Goal: Transaction & Acquisition: Purchase product/service

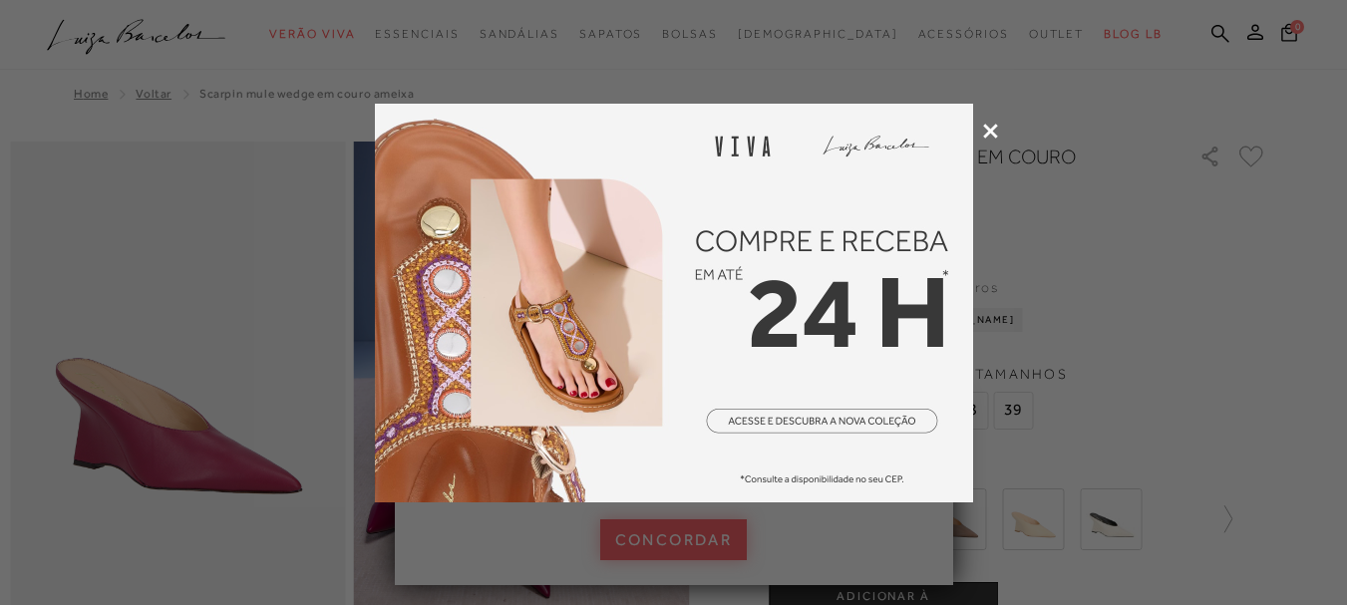
click at [986, 133] on icon at bounding box center [990, 131] width 15 height 15
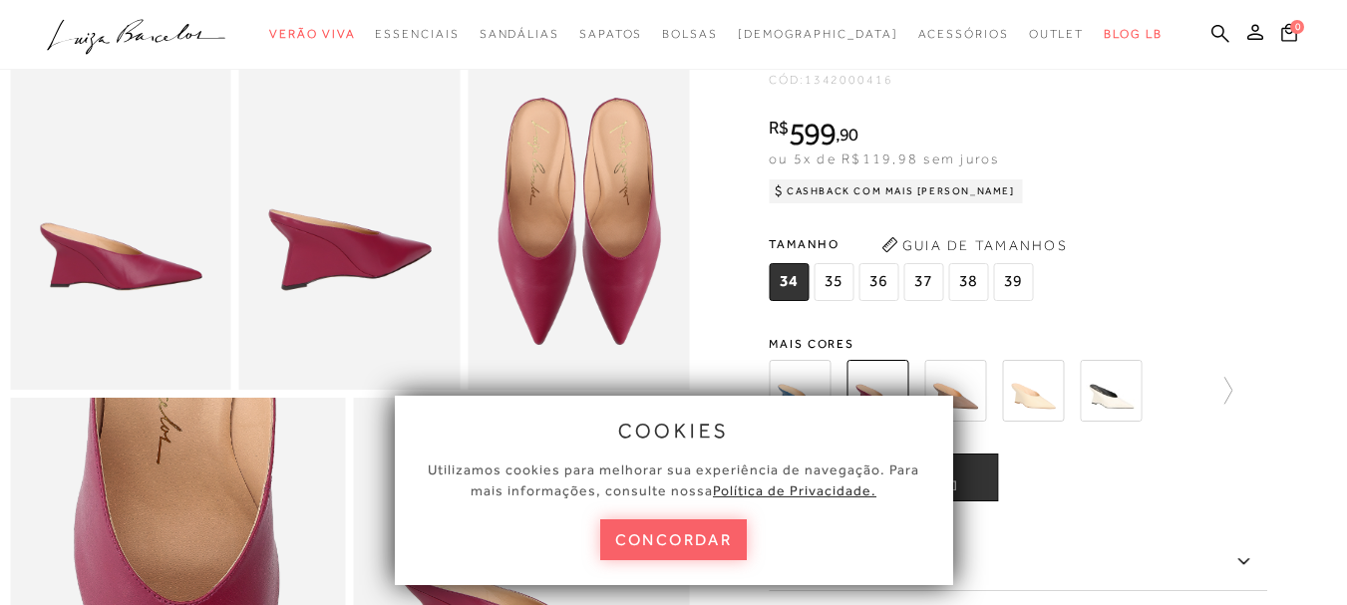
scroll to position [598, 0]
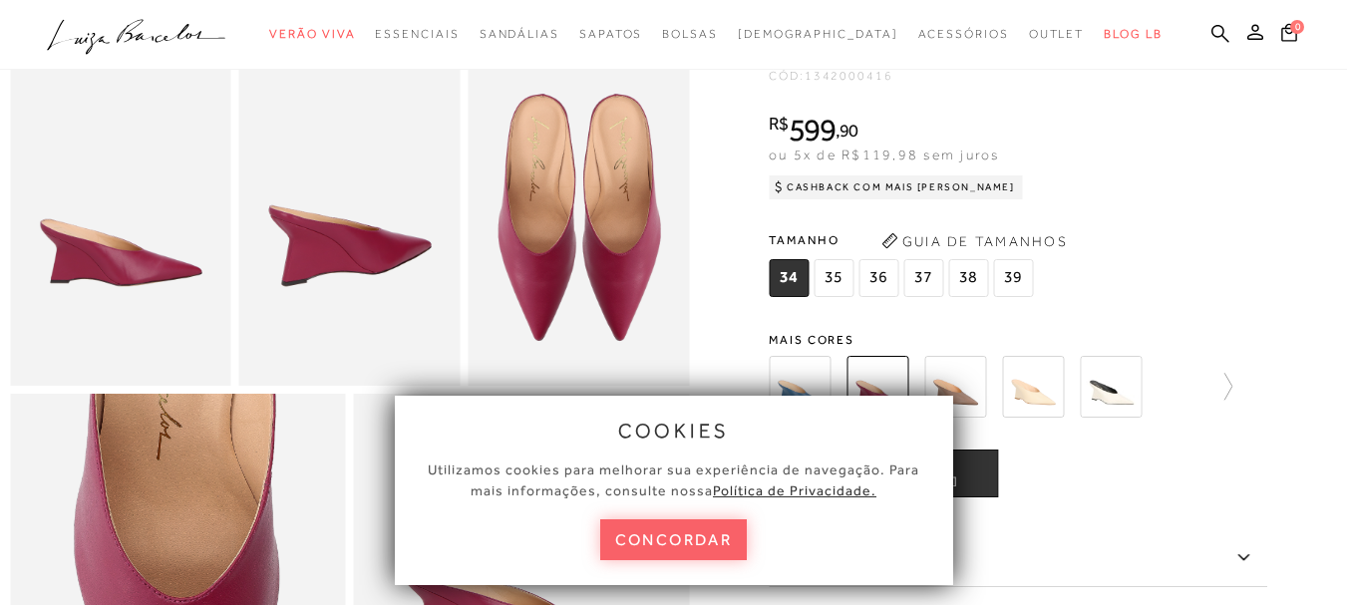
click at [924, 297] on span "37" at bounding box center [924, 278] width 40 height 38
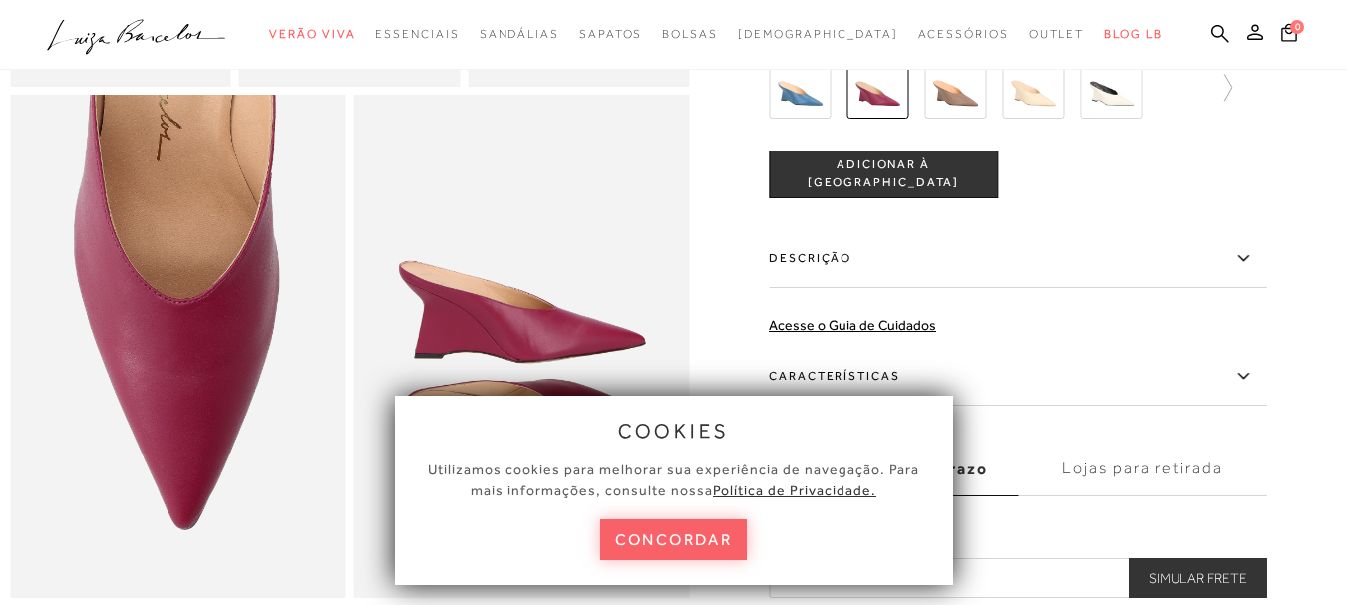
scroll to position [1097, 0]
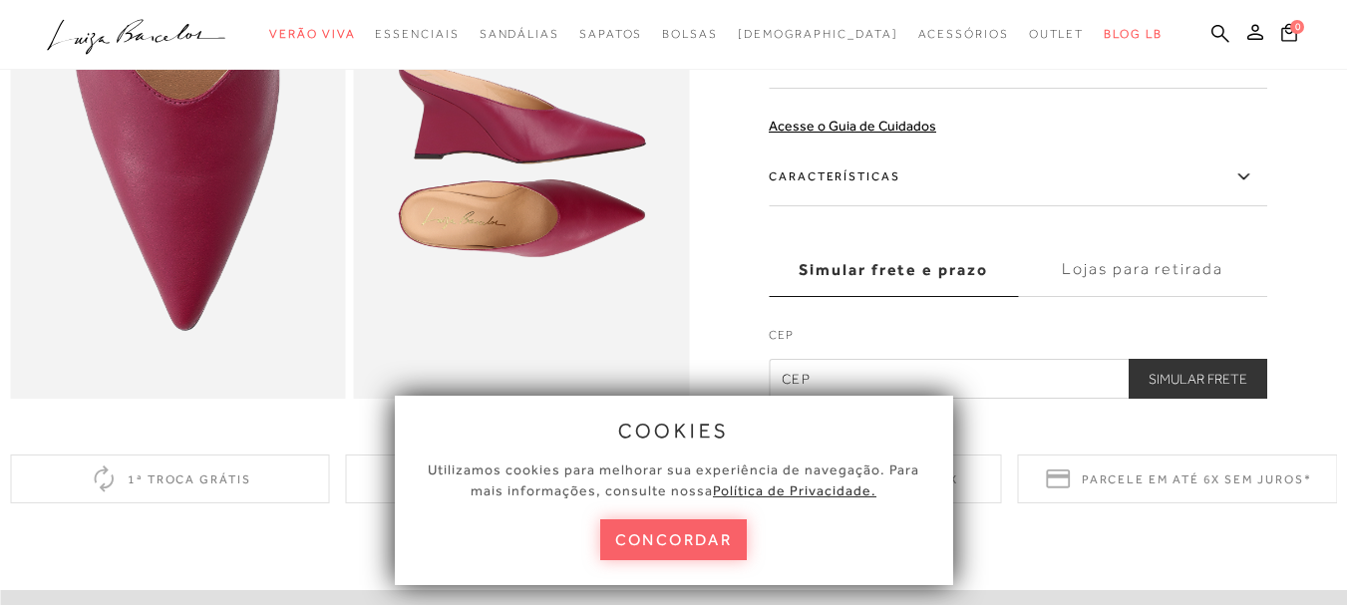
click at [867, 297] on label "Simular frete e prazo" at bounding box center [893, 270] width 249 height 54
click at [0, 0] on input "Simular frete e prazo" at bounding box center [0, 0] width 0 height 0
click at [867, 297] on label "Simular frete e prazo" at bounding box center [893, 270] width 249 height 54
click at [0, 0] on input "Simular frete e prazo" at bounding box center [0, 0] width 0 height 0
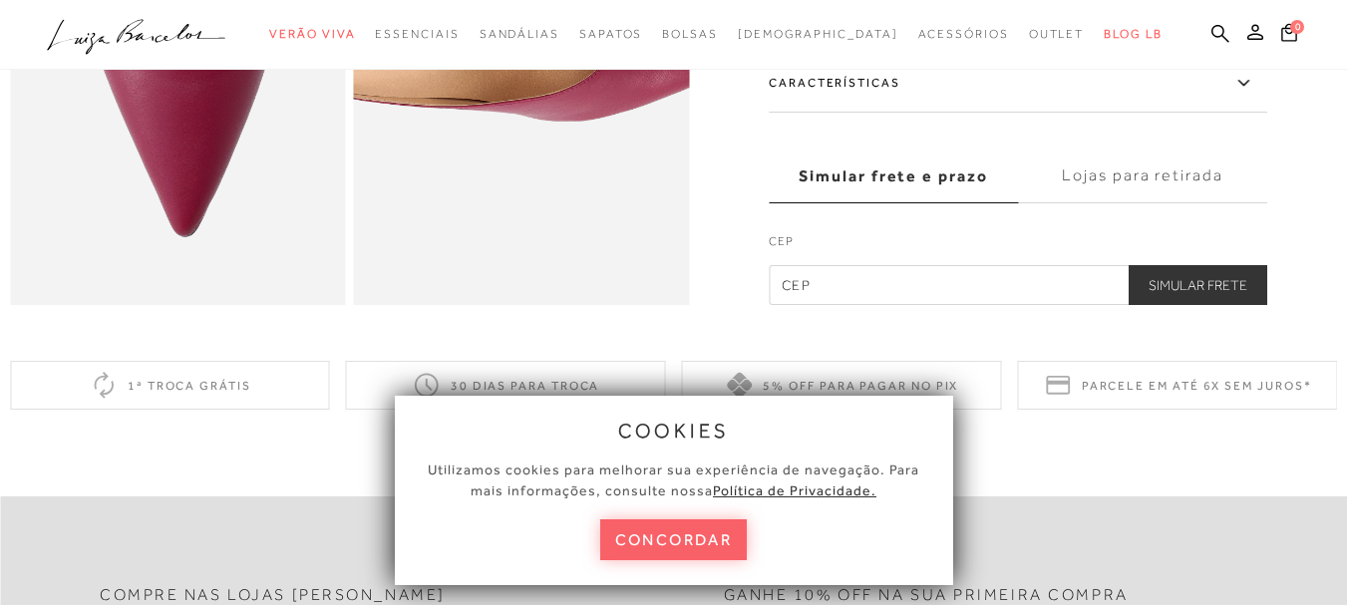
scroll to position [1296, 0]
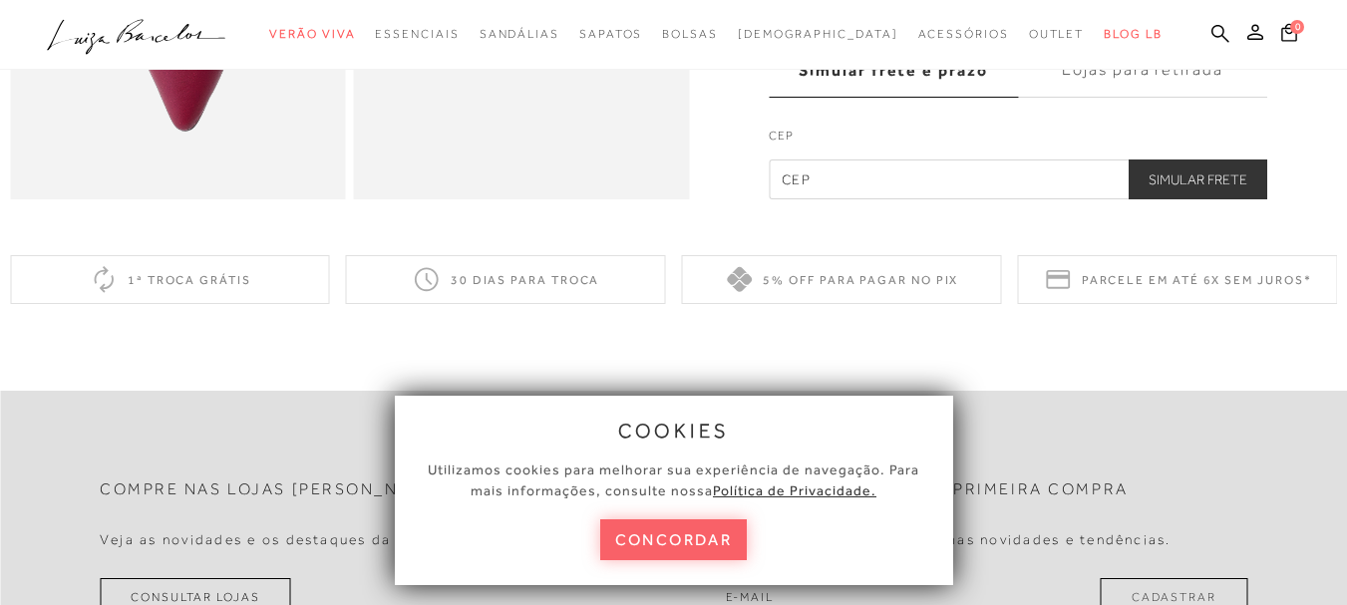
click at [855, 155] on div "CEP Simular Frete" at bounding box center [1018, 151] width 499 height 97
click at [854, 199] on input "text" at bounding box center [1018, 180] width 499 height 40
type input "01329-010"
click at [1187, 199] on button "Simular Frete" at bounding box center [1198, 180] width 139 height 40
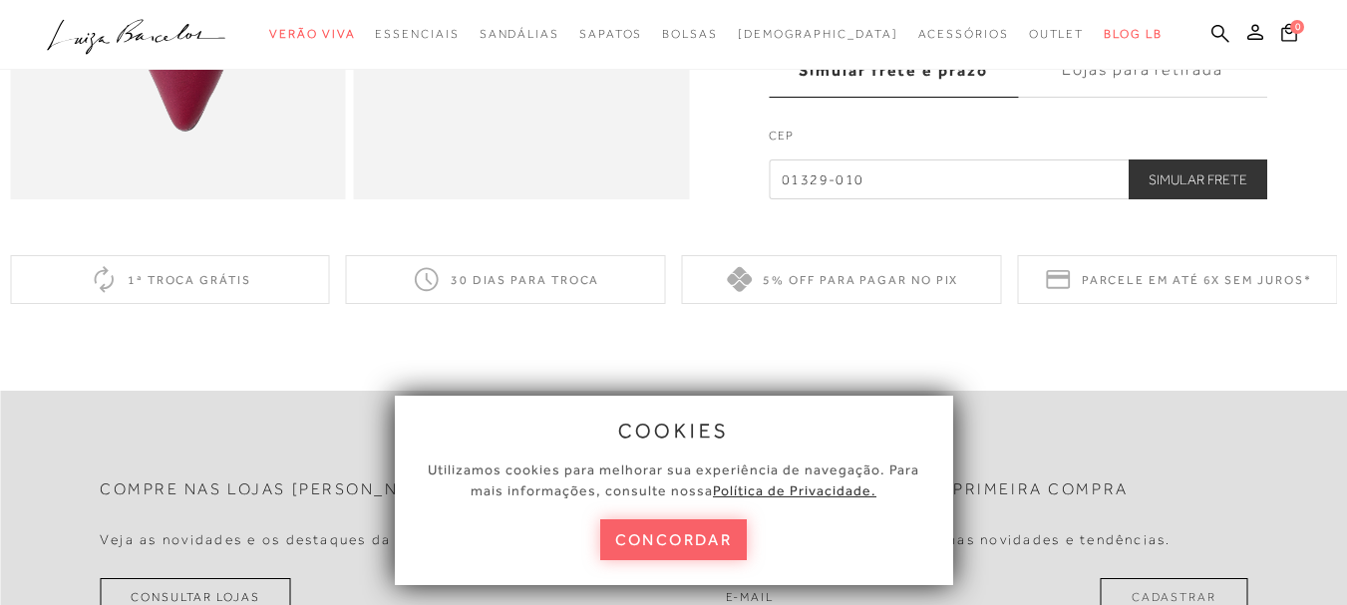
click at [1187, 199] on button "Simular Frete" at bounding box center [1198, 180] width 139 height 40
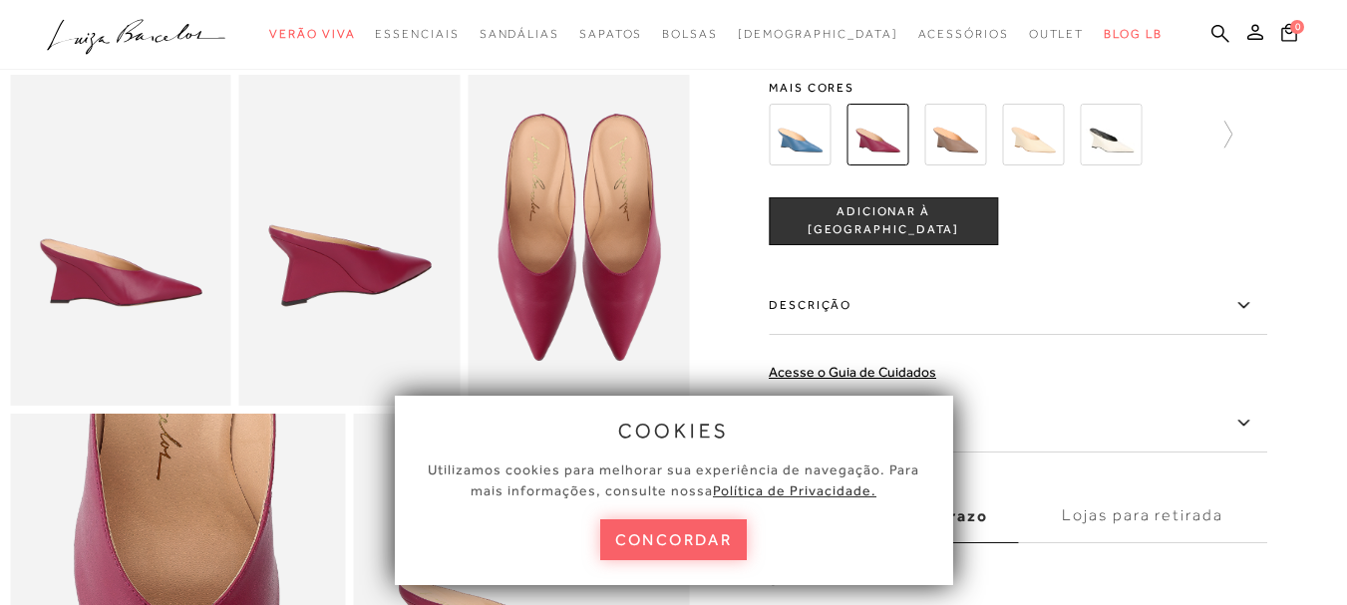
scroll to position [598, 0]
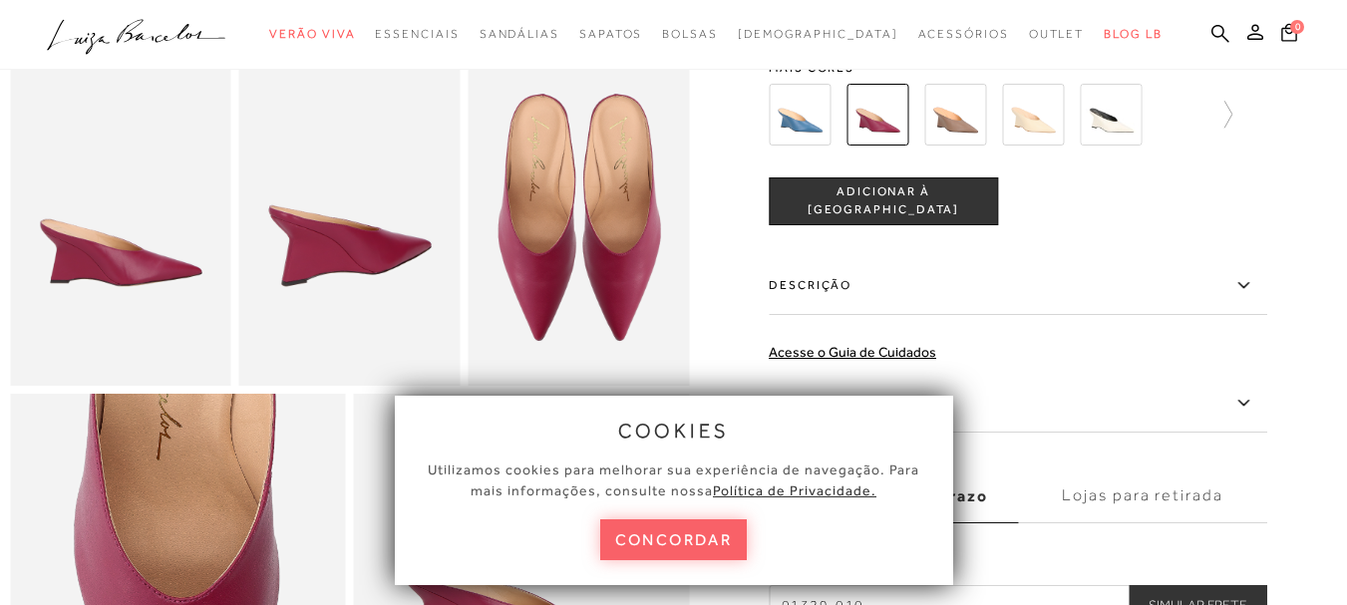
click at [940, 218] on span "ADICIONAR À [GEOGRAPHIC_DATA]" at bounding box center [883, 200] width 227 height 35
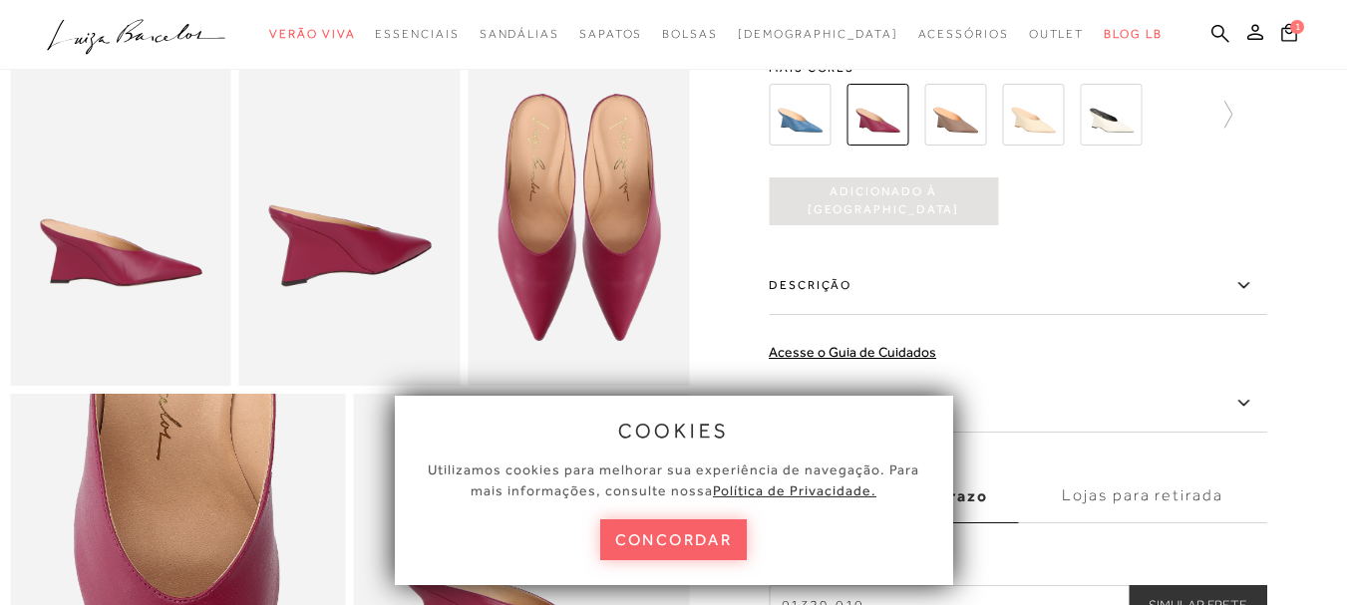
click at [864, 218] on span "Adicionado à [GEOGRAPHIC_DATA]" at bounding box center [883, 200] width 229 height 35
click at [951, 146] on img at bounding box center [955, 115] width 62 height 62
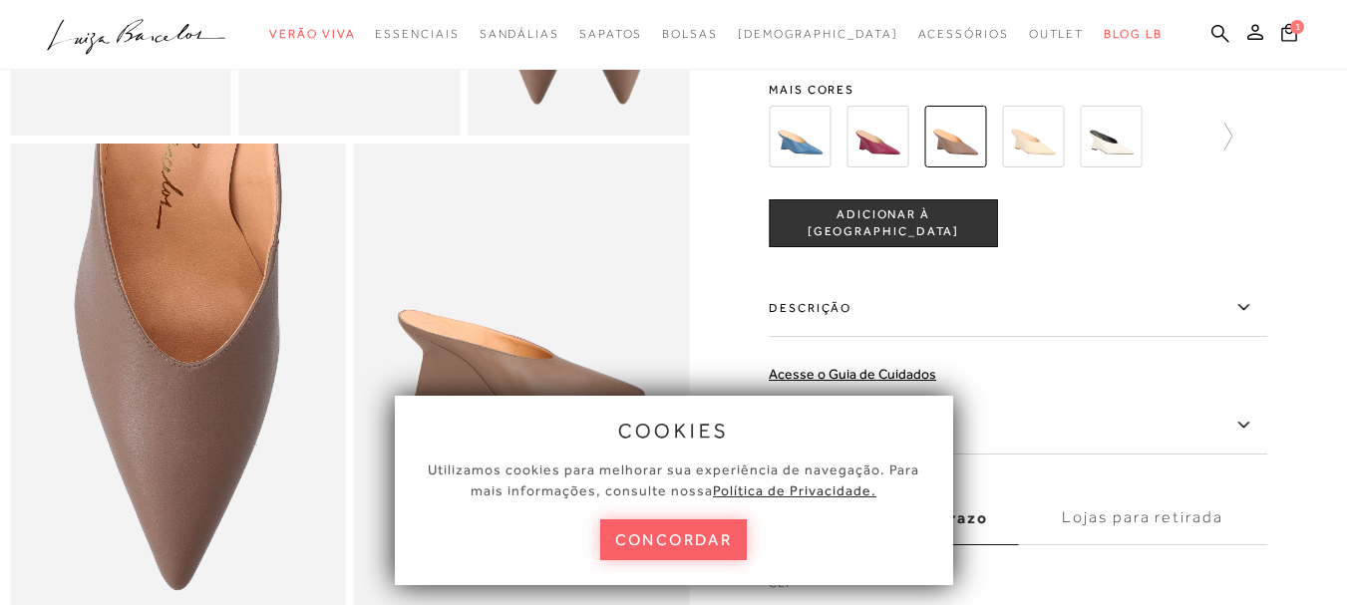
scroll to position [898, 0]
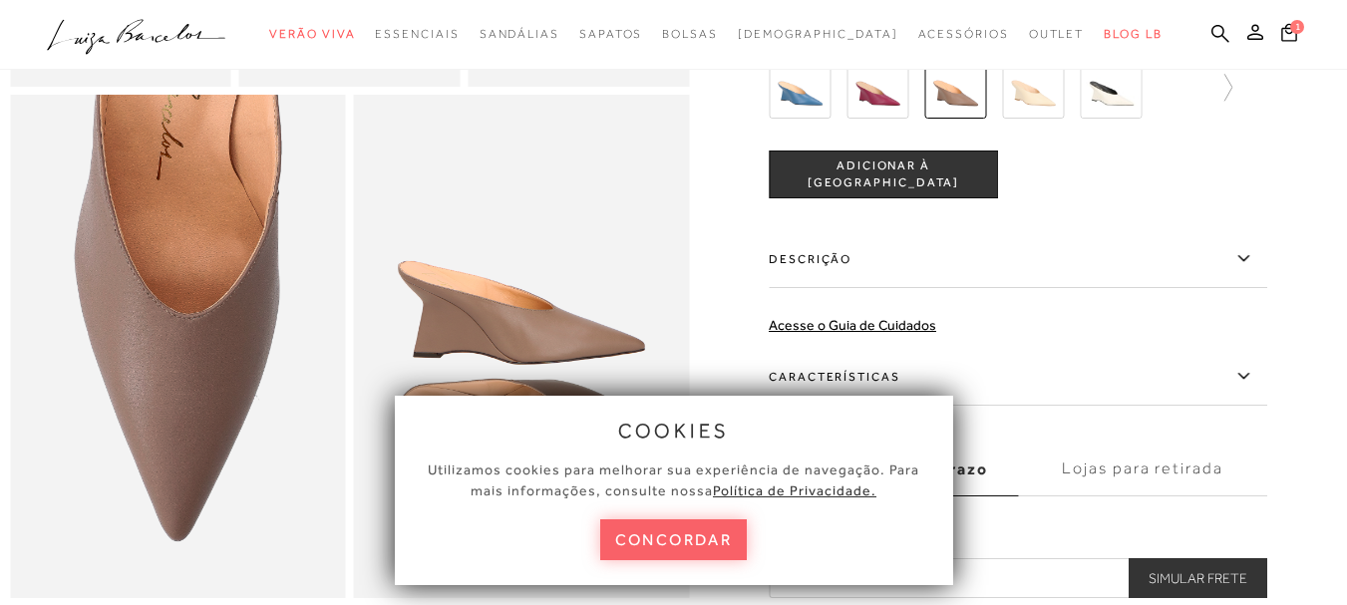
click at [876, 192] on span "ADICIONAR À [GEOGRAPHIC_DATA]" at bounding box center [883, 175] width 227 height 35
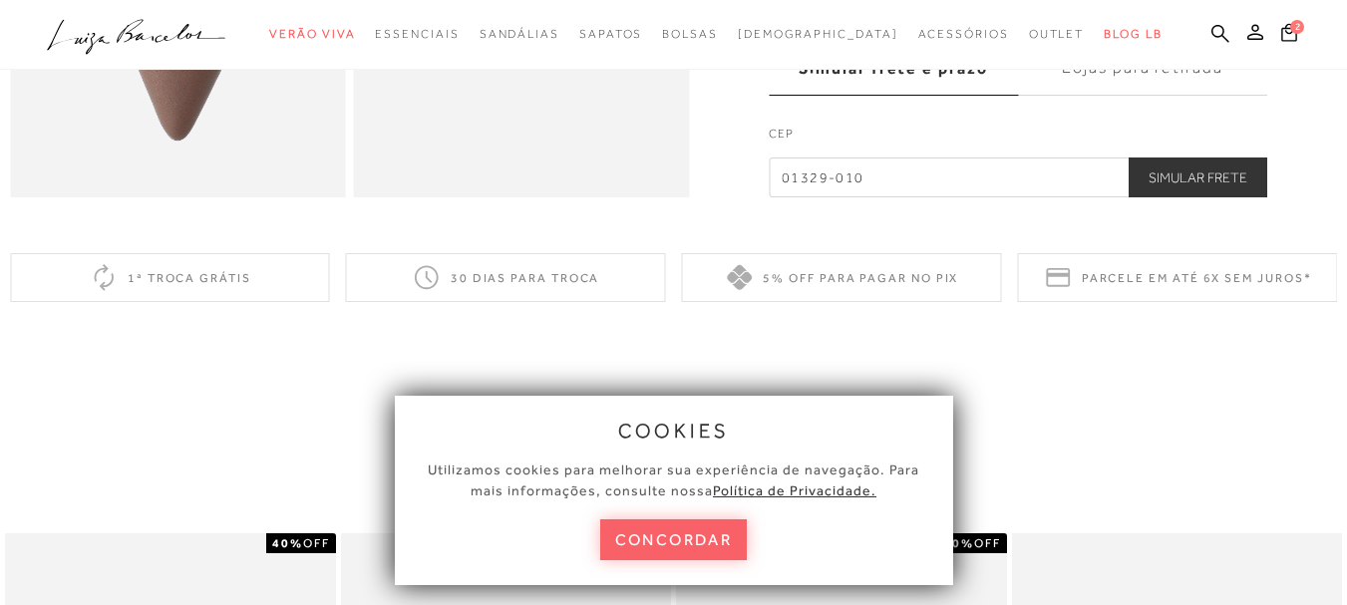
scroll to position [1396, 0]
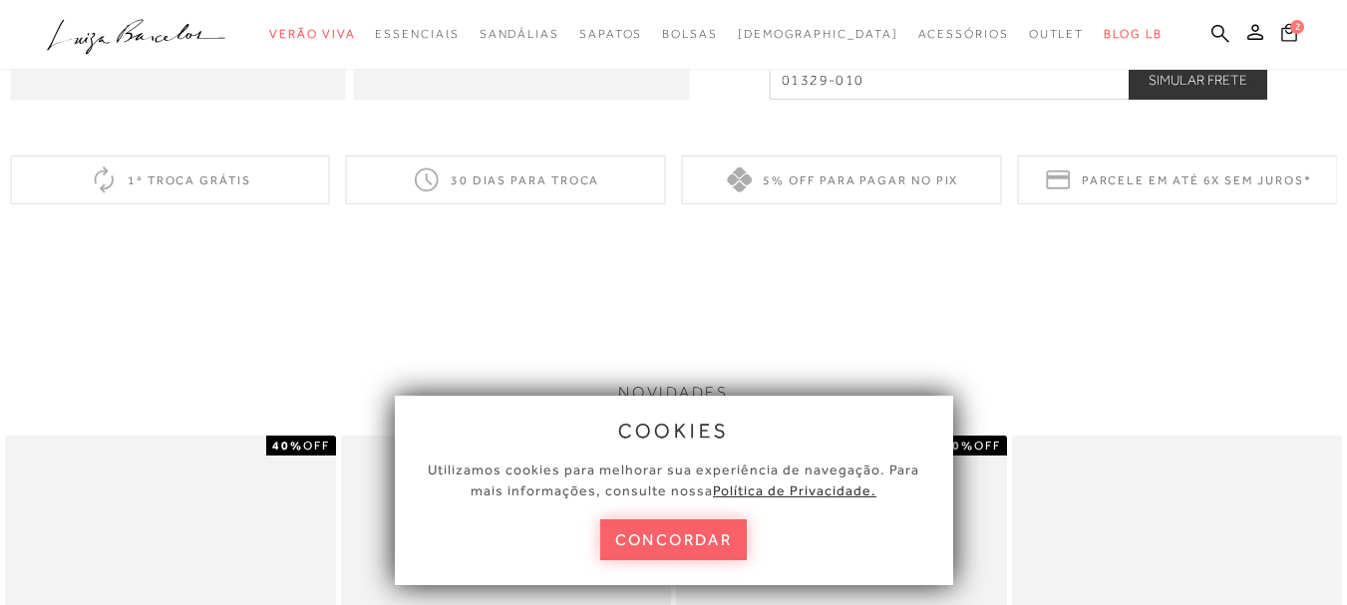
click at [1290, 33] on span "2" at bounding box center [1297, 27] width 14 height 14
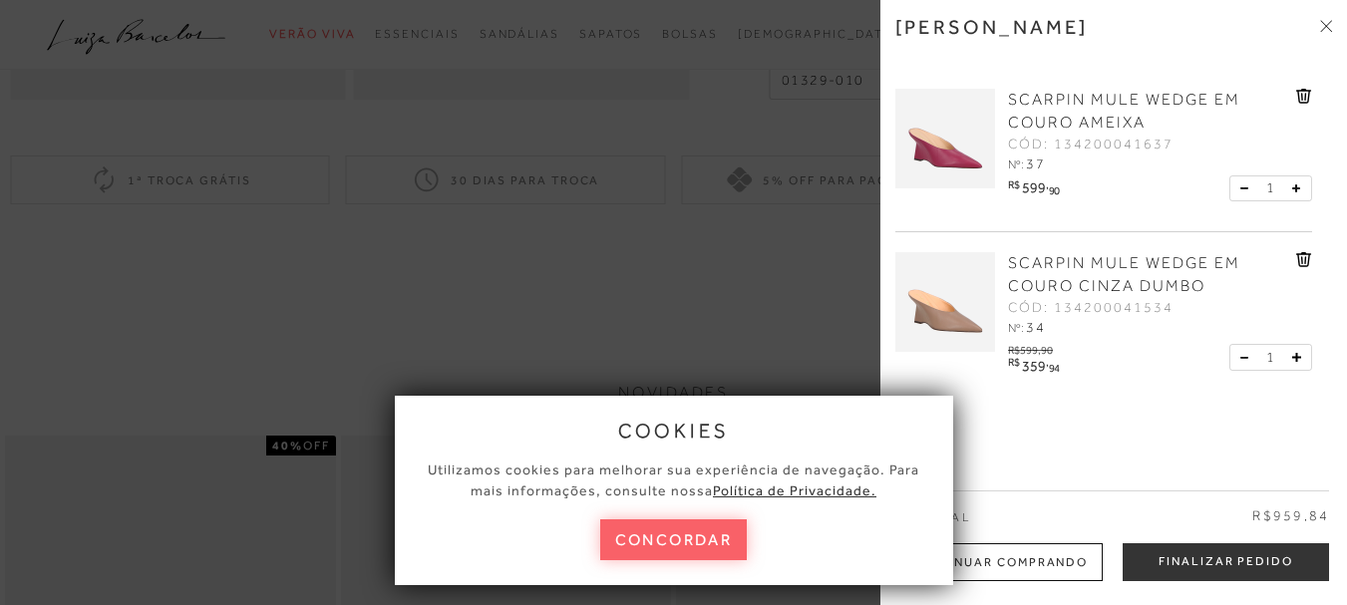
click at [1299, 257] on icon at bounding box center [1304, 259] width 16 height 15
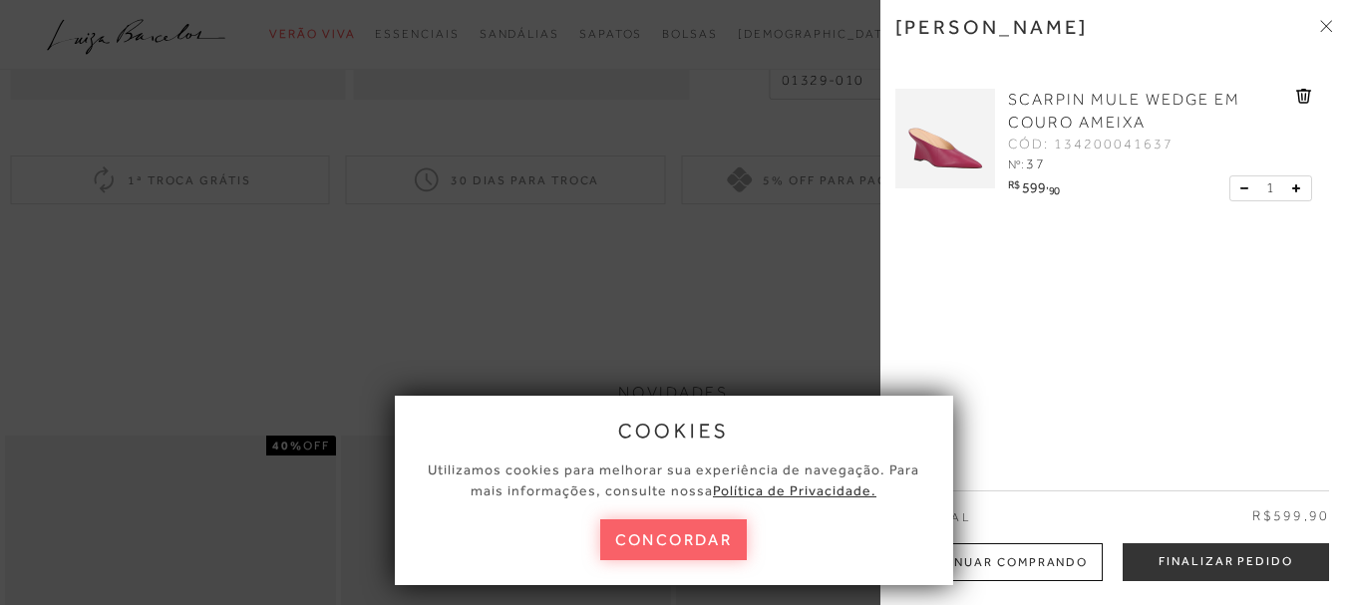
click at [1301, 97] on icon at bounding box center [1302, 97] width 2 height 8
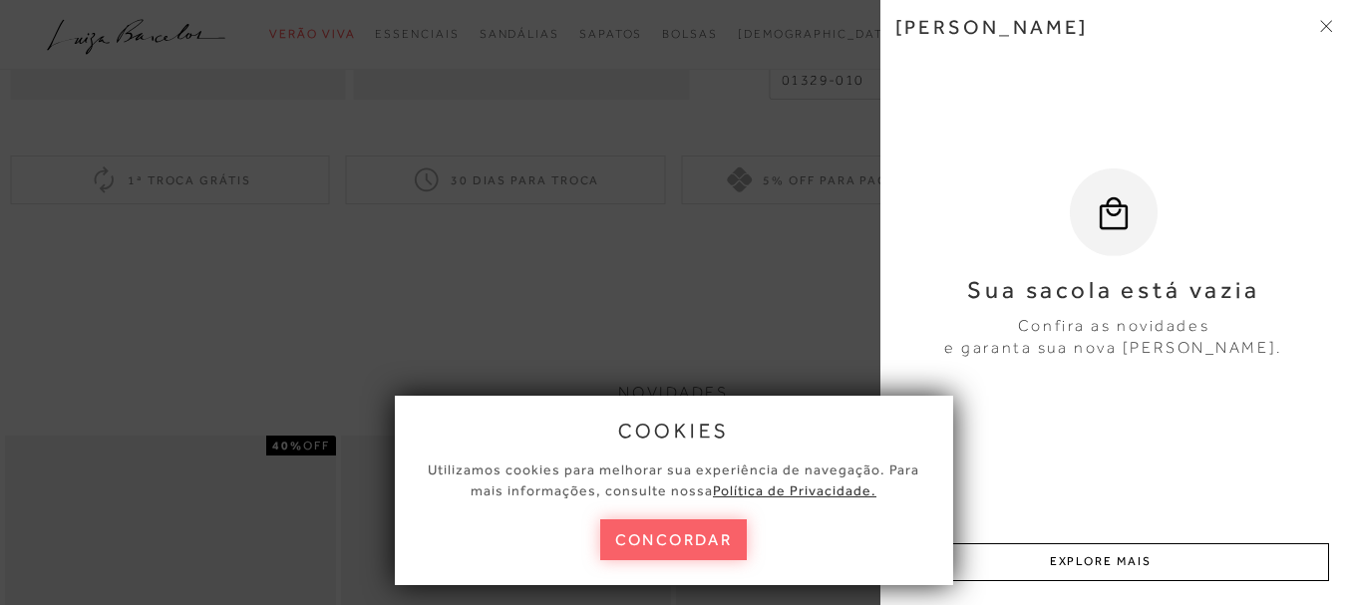
click at [1326, 29] on icon at bounding box center [1326, 26] width 12 height 12
